Goal: Task Accomplishment & Management: Manage account settings

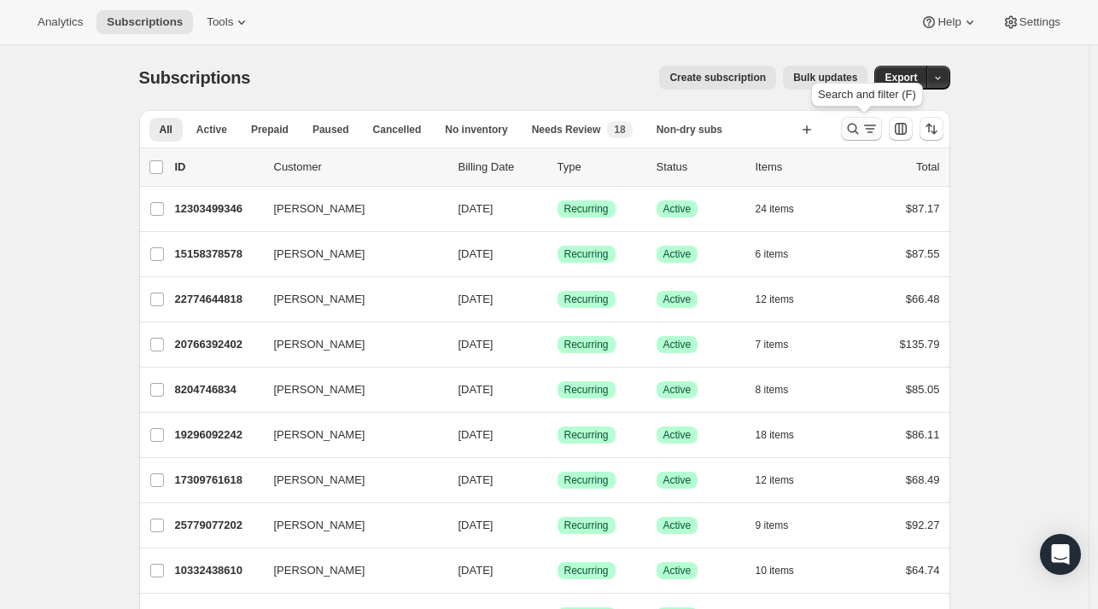
click at [848, 128] on icon "Search and filter results" at bounding box center [852, 128] width 17 height 17
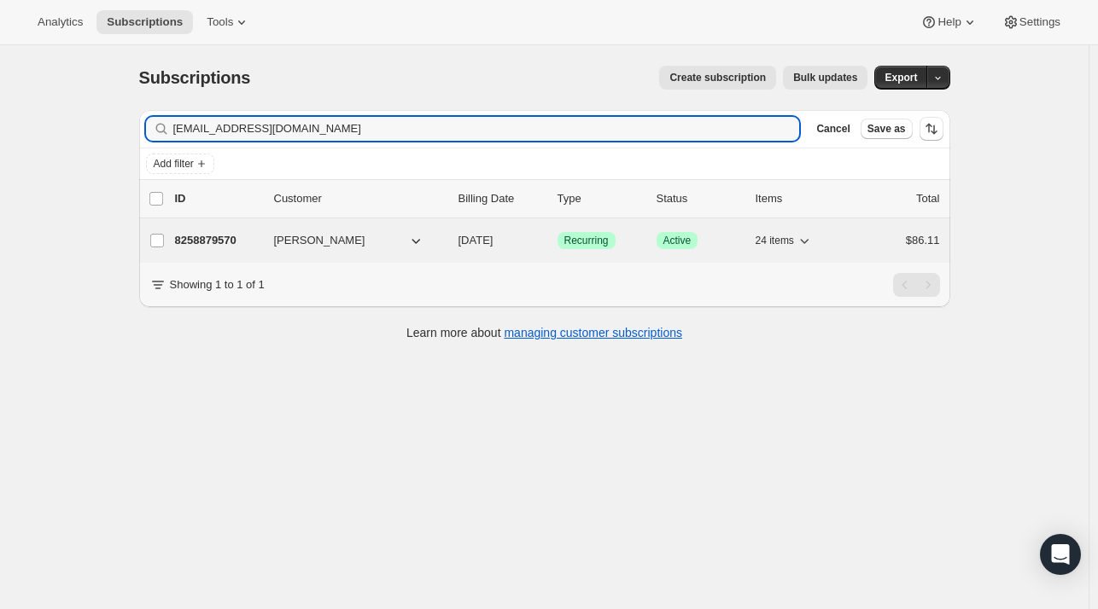
type input "[EMAIL_ADDRESS][DOMAIN_NAME]"
click at [189, 240] on p "8258879570" at bounding box center [217, 240] width 85 height 17
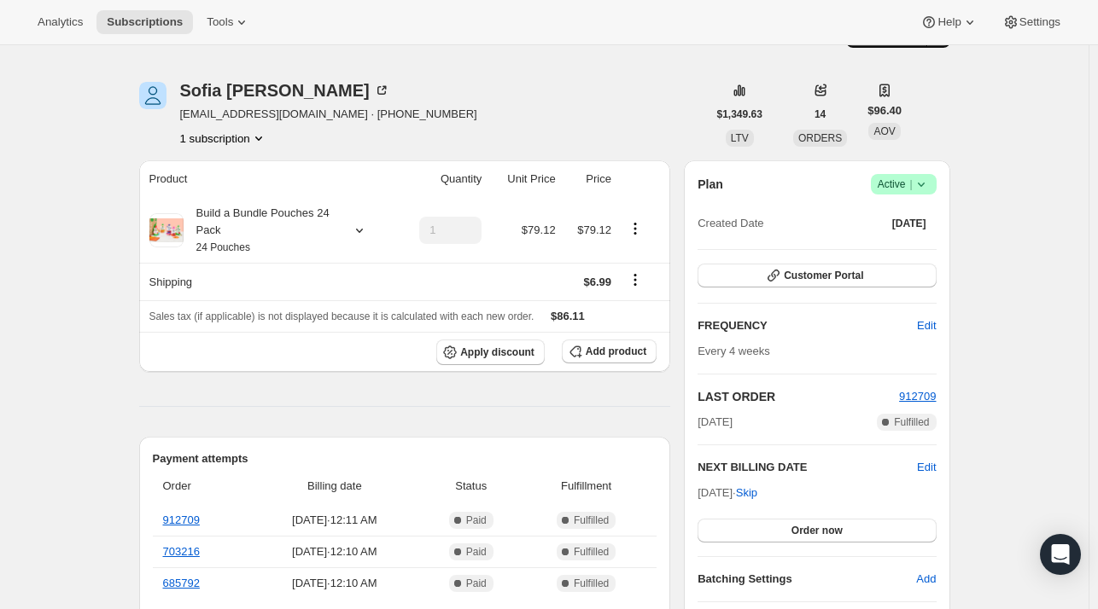
scroll to position [39, 0]
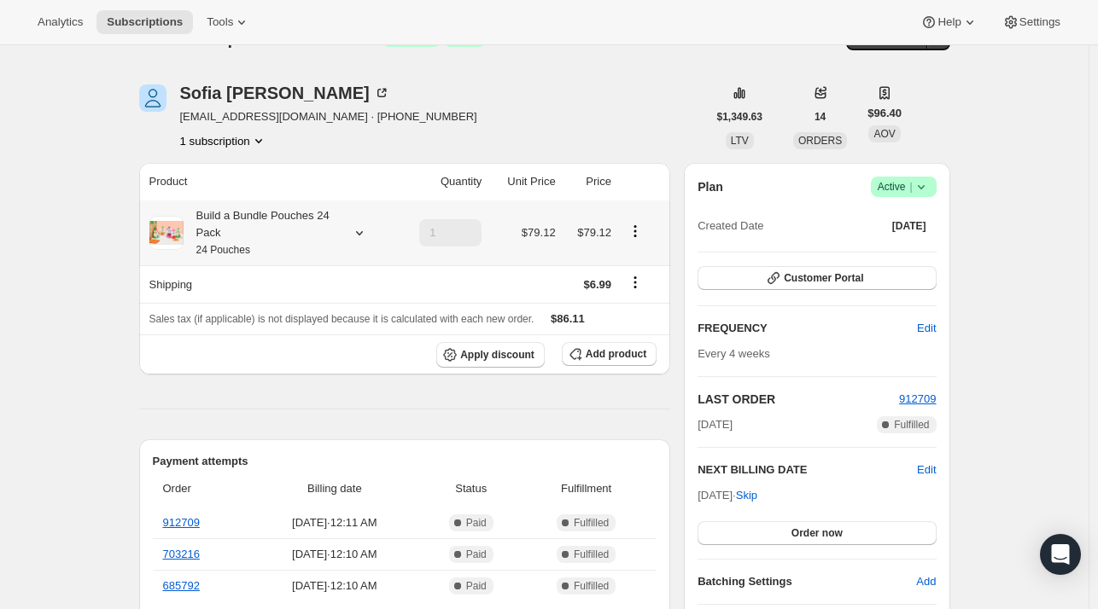
click at [362, 231] on icon at bounding box center [359, 232] width 17 height 17
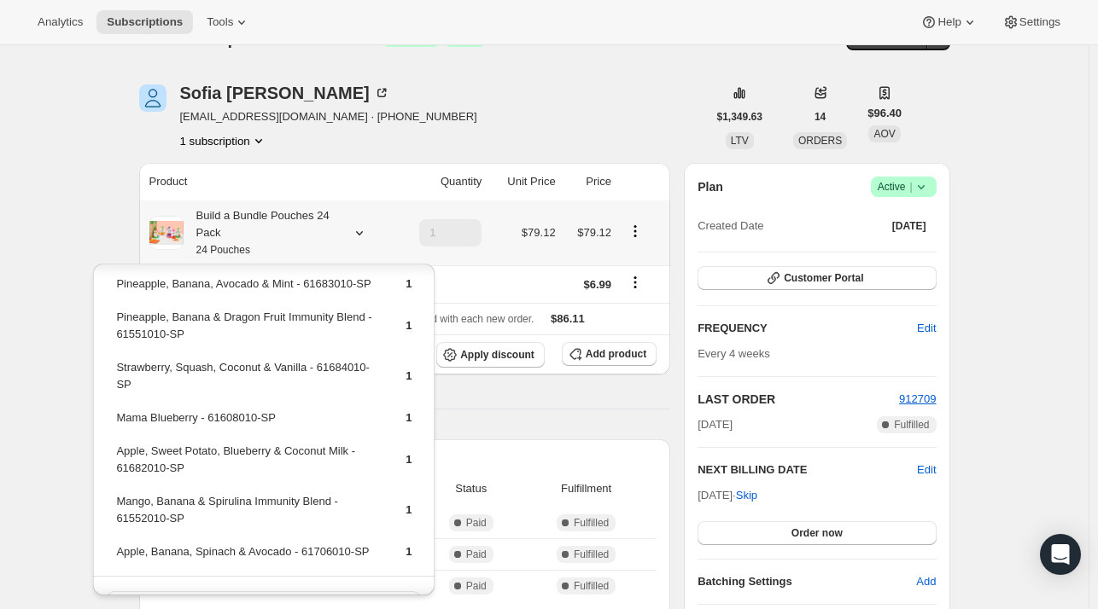
scroll to position [703, 0]
